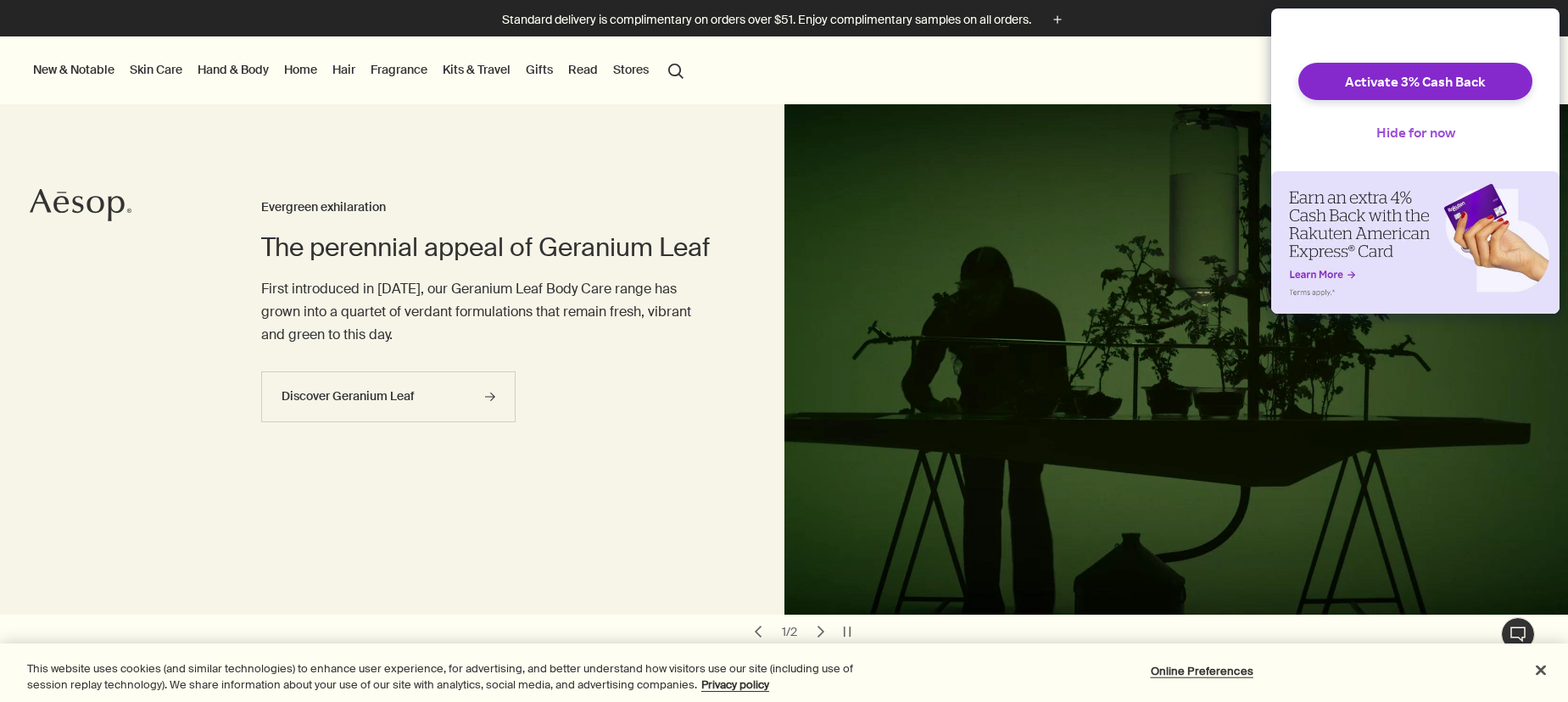
click at [1414, 148] on button "Hide for now" at bounding box center [1416, 133] width 106 height 38
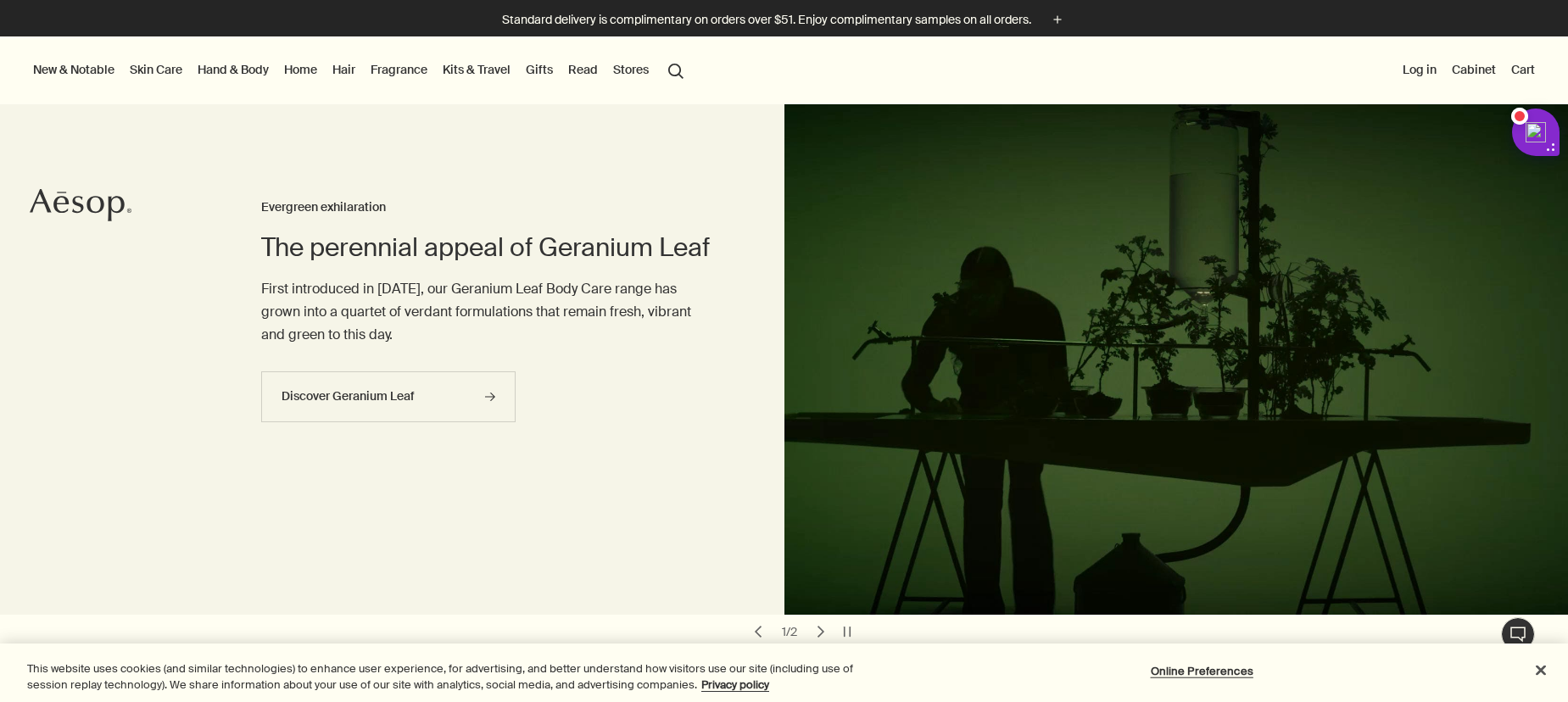
click at [240, 69] on link "Hand & Body" at bounding box center [233, 69] width 78 height 22
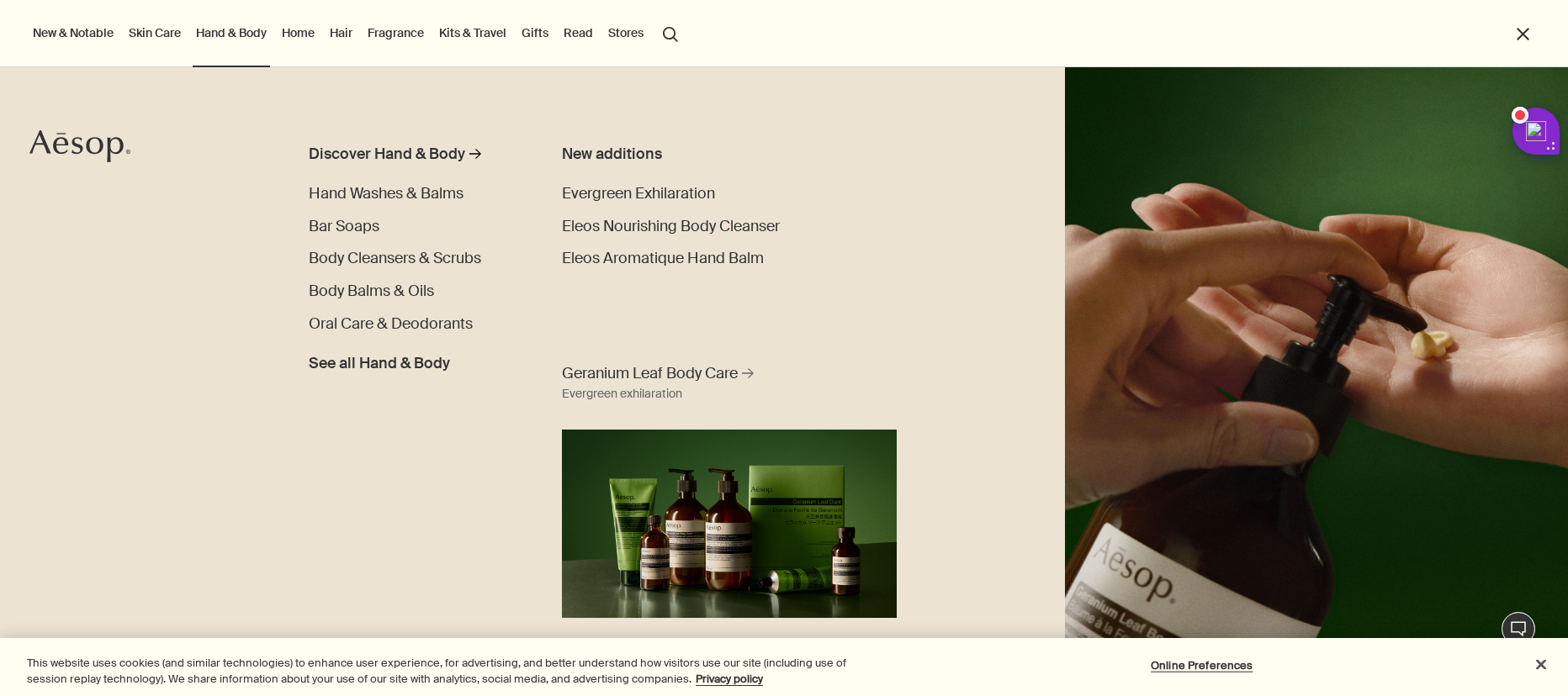
click at [155, 28] on link "Skin Care" at bounding box center [154, 33] width 59 height 22
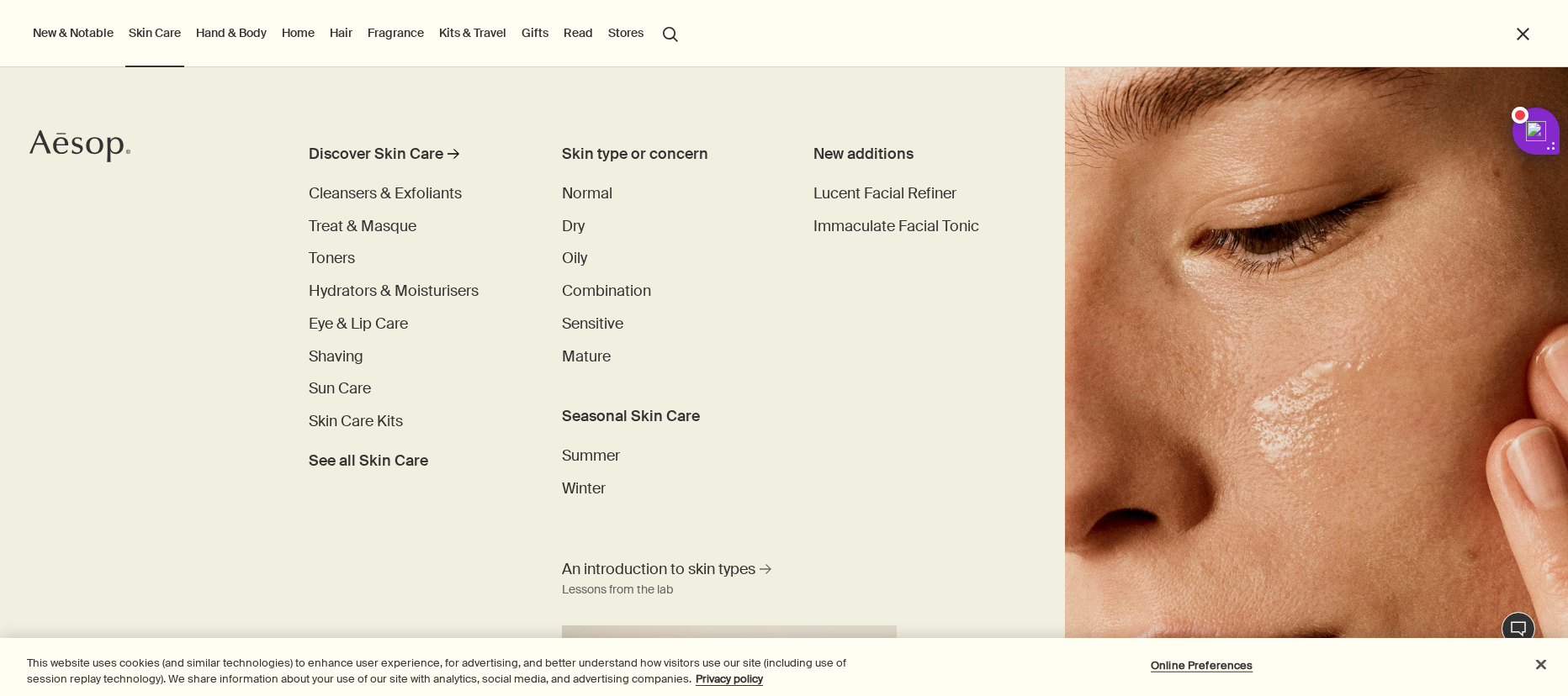
click at [677, 31] on button "search Search" at bounding box center [671, 33] width 31 height 32
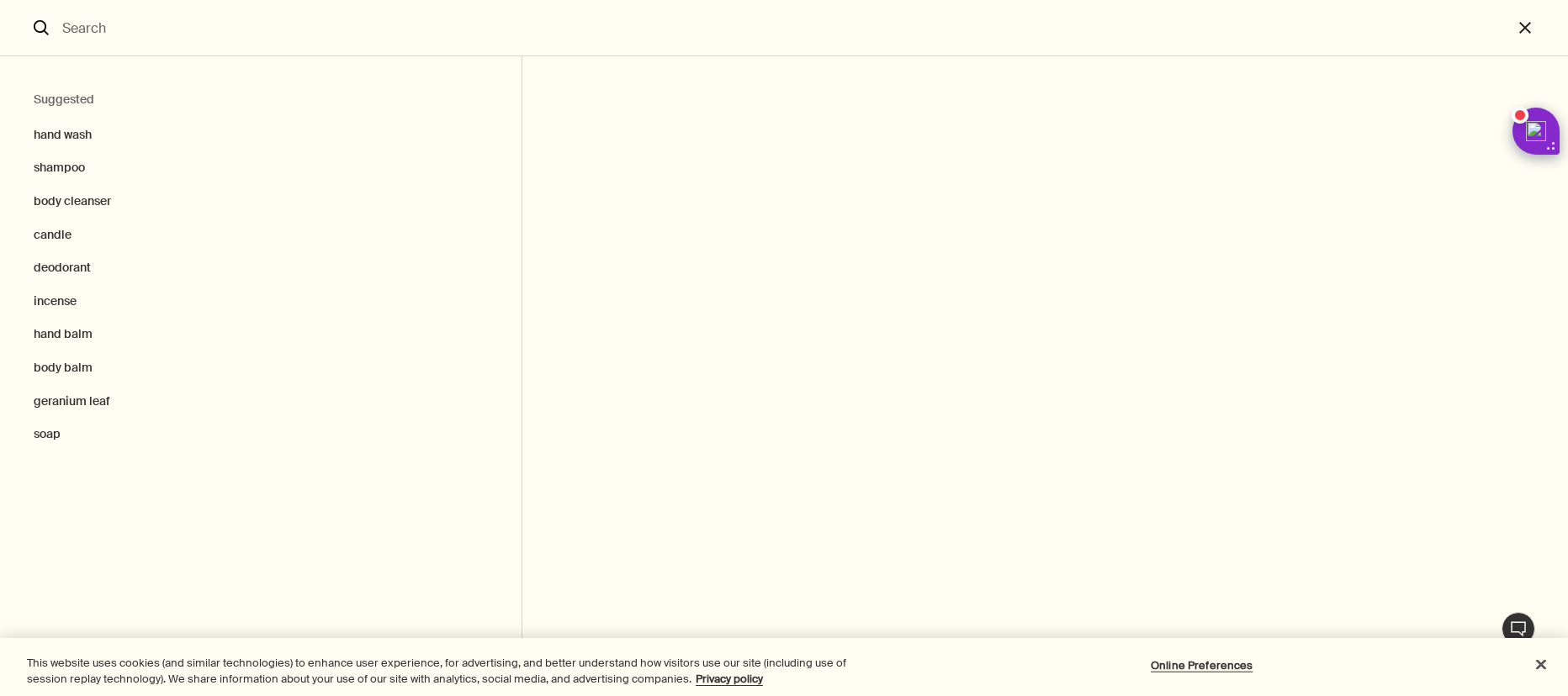
click at [677, 31] on input "Search" at bounding box center [784, 27] width 1457 height 55
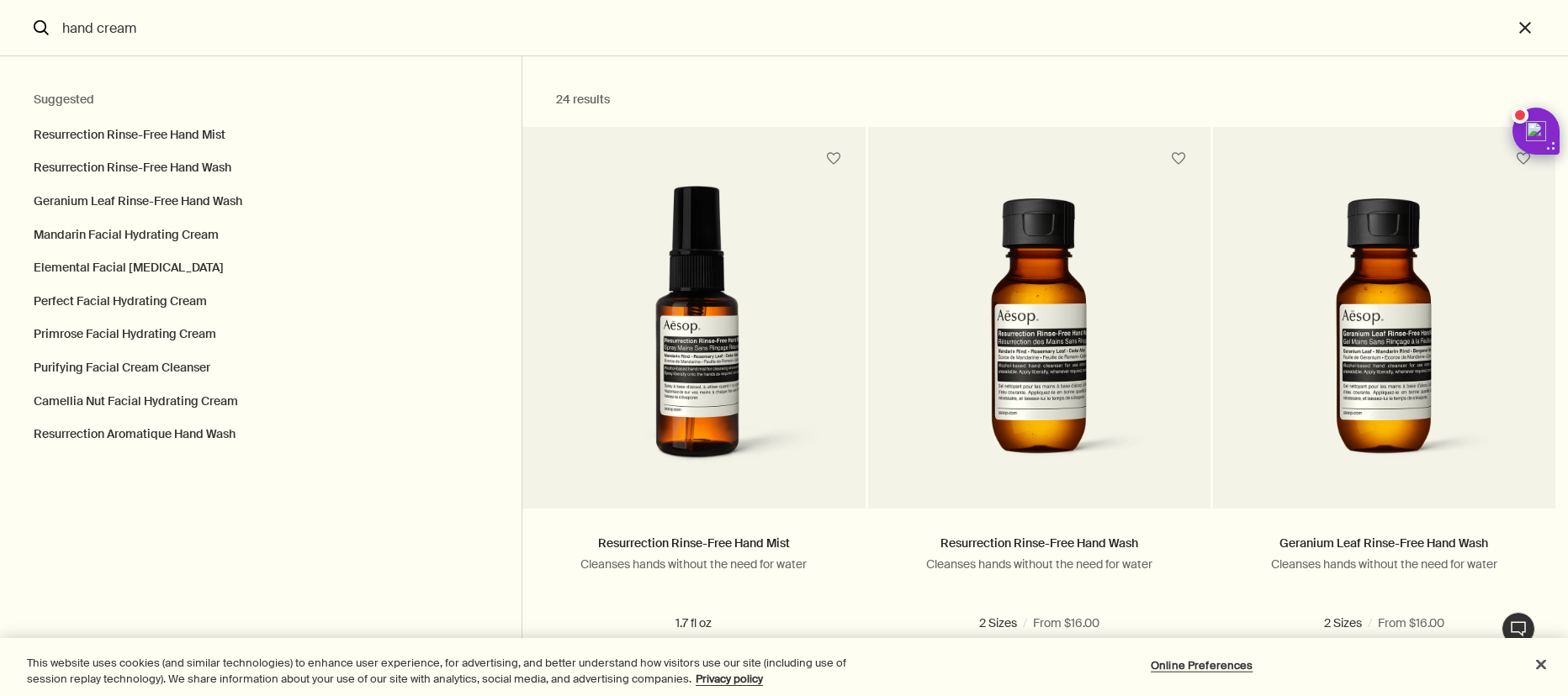
click at [356, 42] on input "hand cream" at bounding box center [784, 27] width 1457 height 55
type input "hand cream"
click at [356, 42] on input "hand cream" at bounding box center [784, 27] width 1457 height 55
click at [1525, 33] on button "close" at bounding box center [1539, 28] width 55 height 56
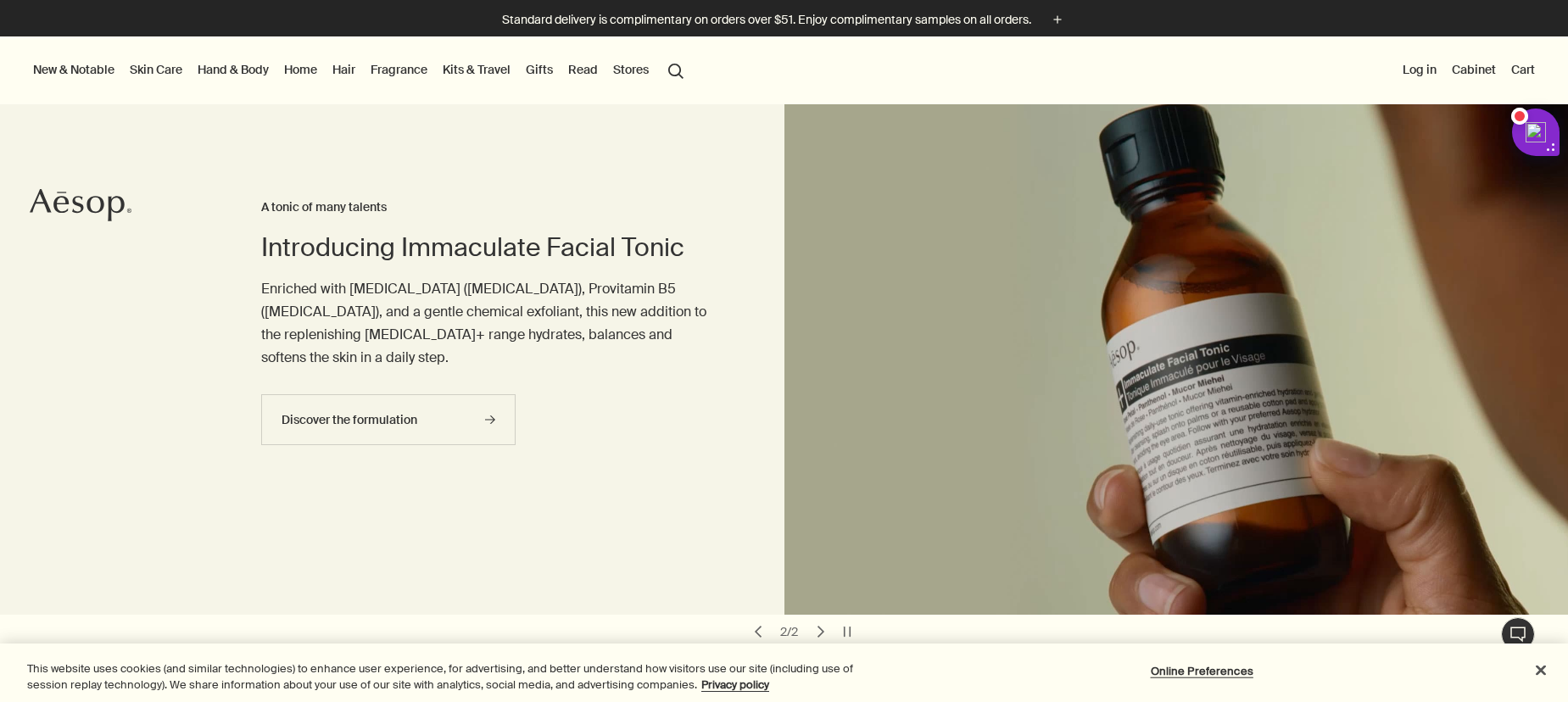
click at [218, 61] on link "Hand & Body" at bounding box center [233, 69] width 78 height 22
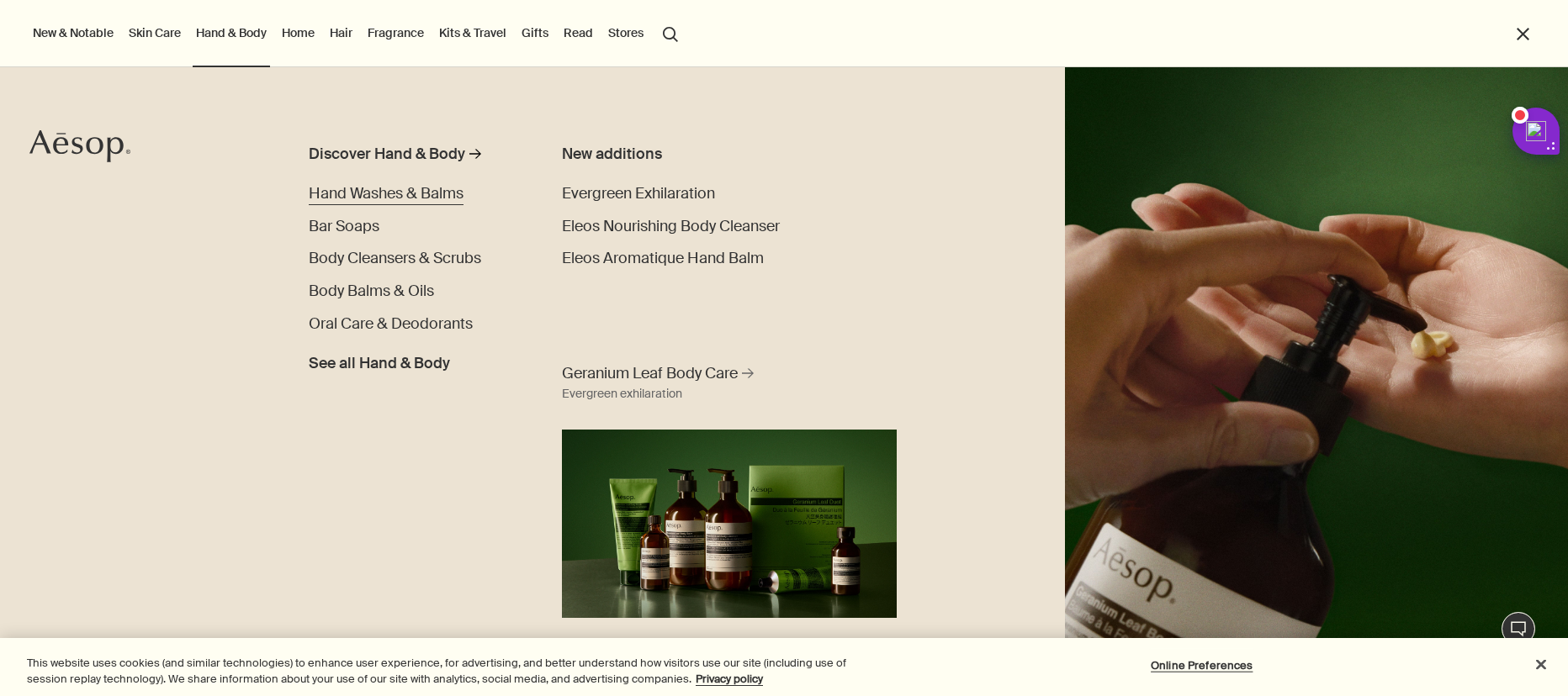
click at [395, 186] on span "Hand Washes & Balms" at bounding box center [386, 193] width 154 height 20
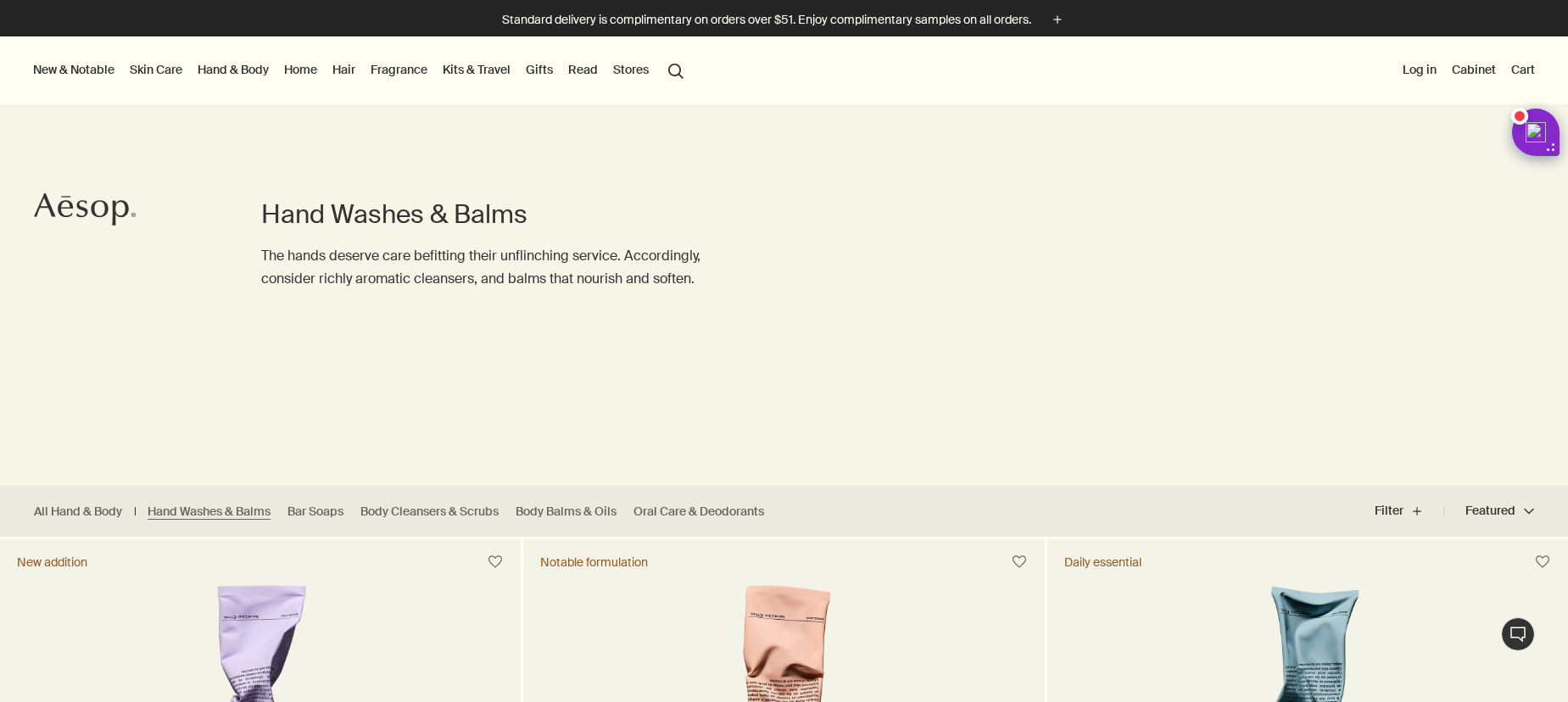
click at [239, 64] on link "Hand & Body" at bounding box center [233, 69] width 78 height 22
